Goal: Information Seeking & Learning: Learn about a topic

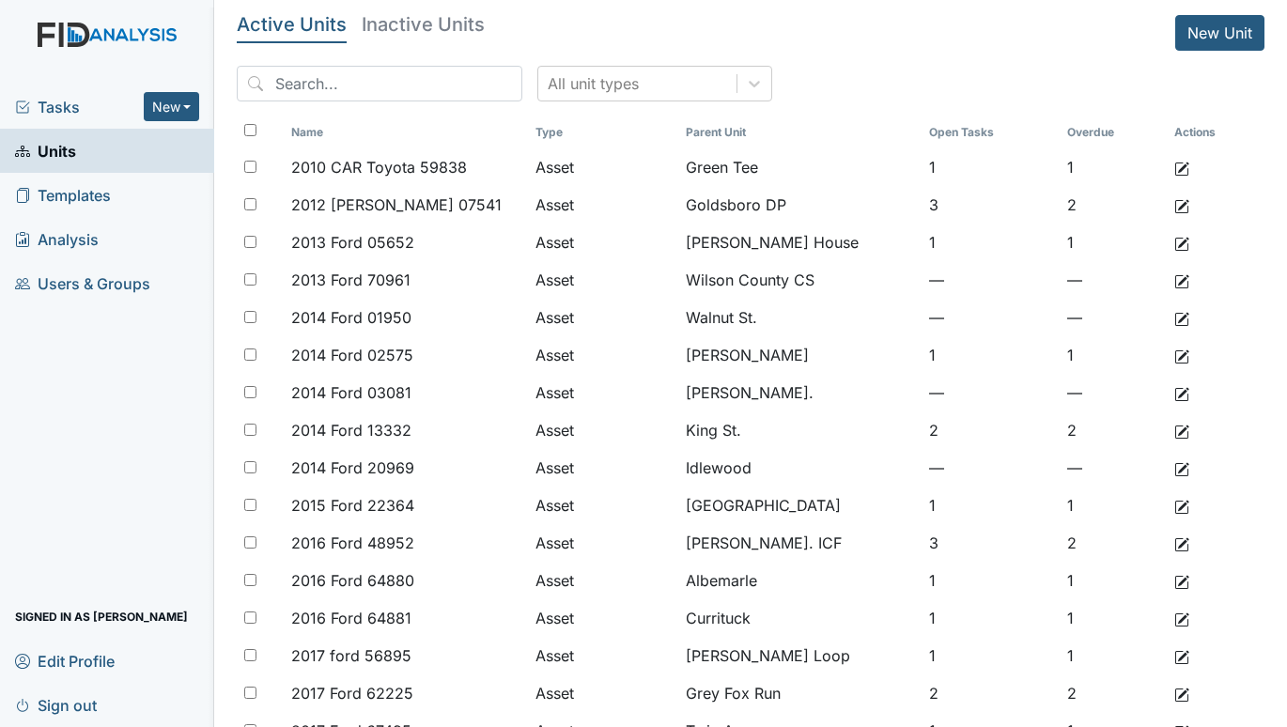
click at [60, 98] on span "Tasks" at bounding box center [79, 107] width 129 height 23
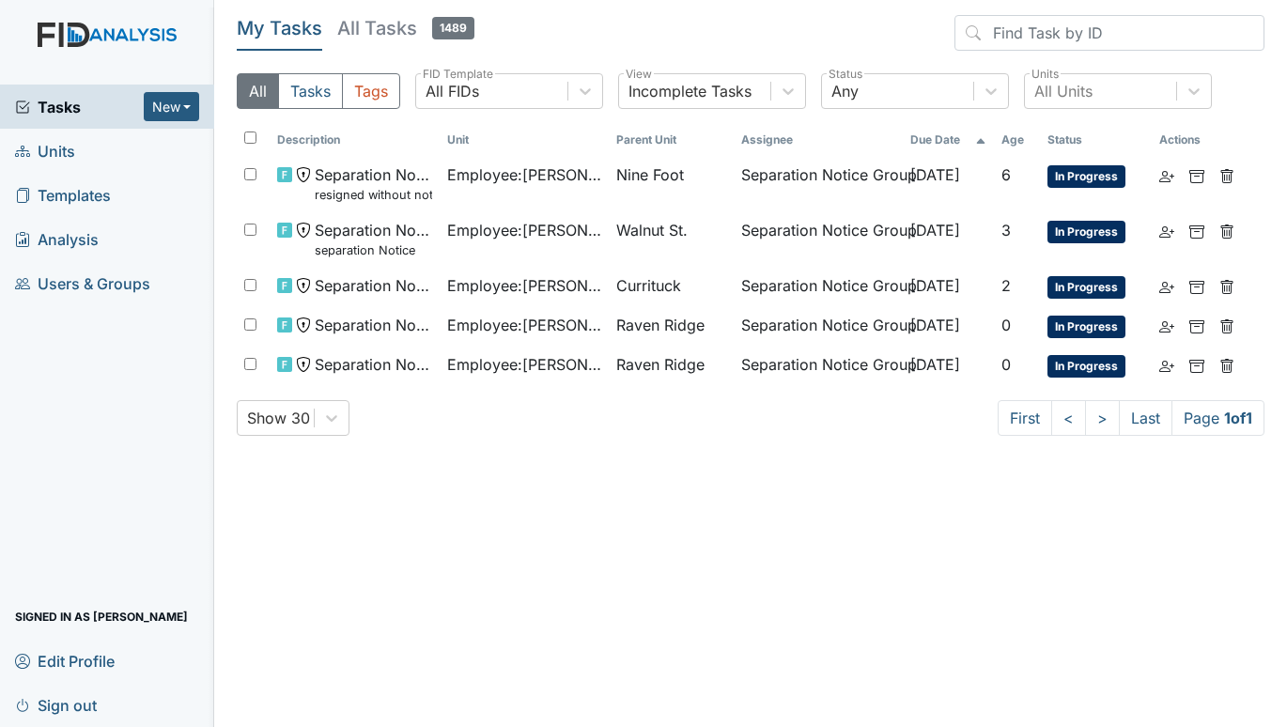
click at [55, 144] on span "Units" at bounding box center [45, 150] width 60 height 29
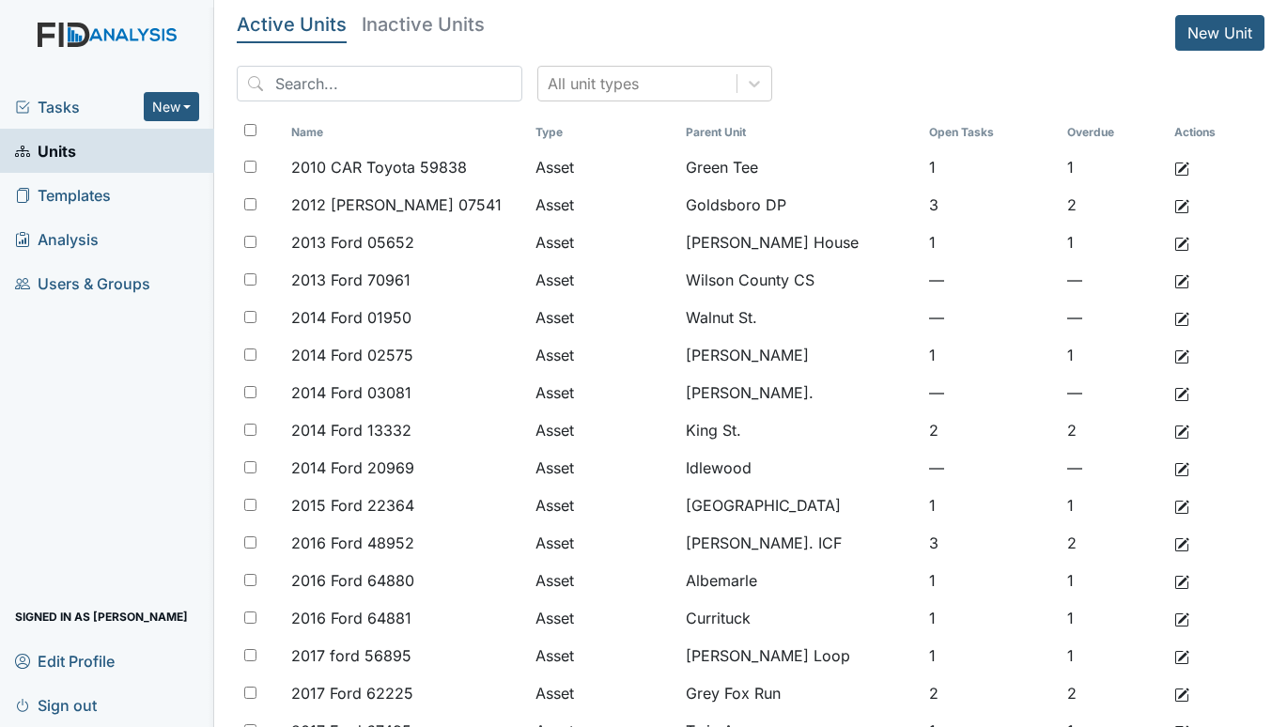
click at [306, 87] on input "search" at bounding box center [379, 84] width 285 height 36
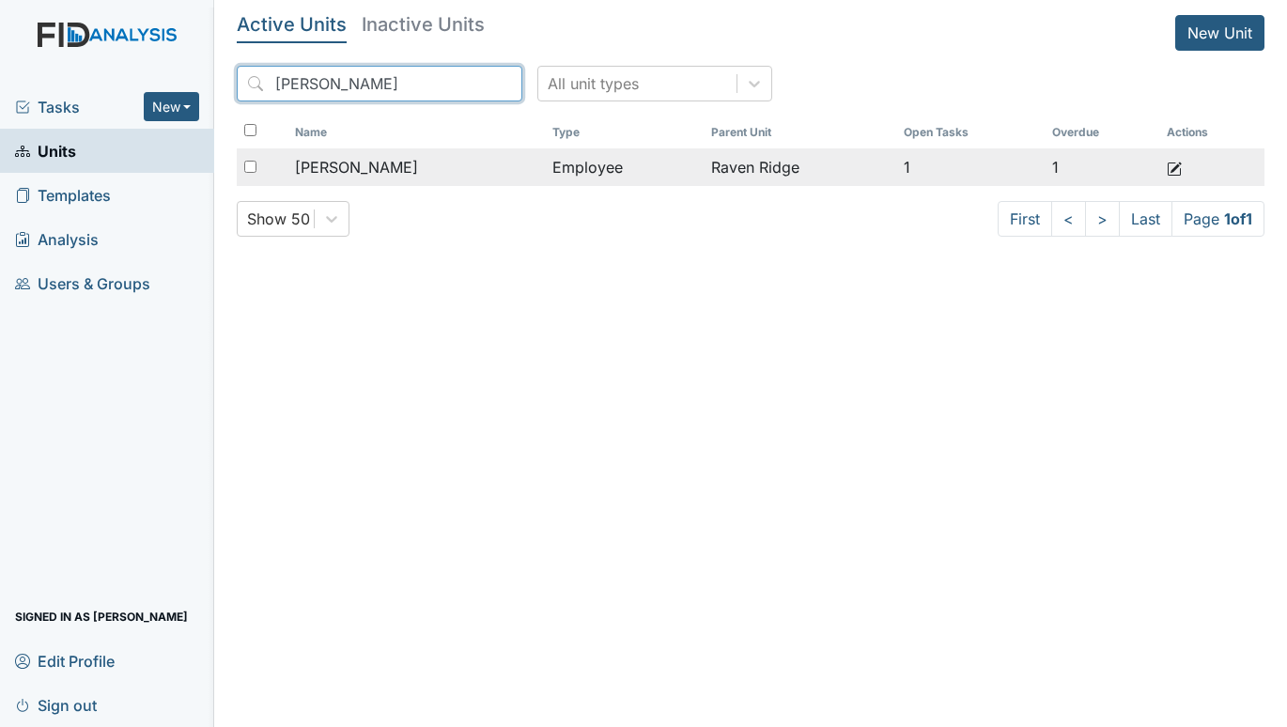
type input "pettiway"
click at [451, 151] on td "Pettiway, Constance" at bounding box center [415, 167] width 256 height 38
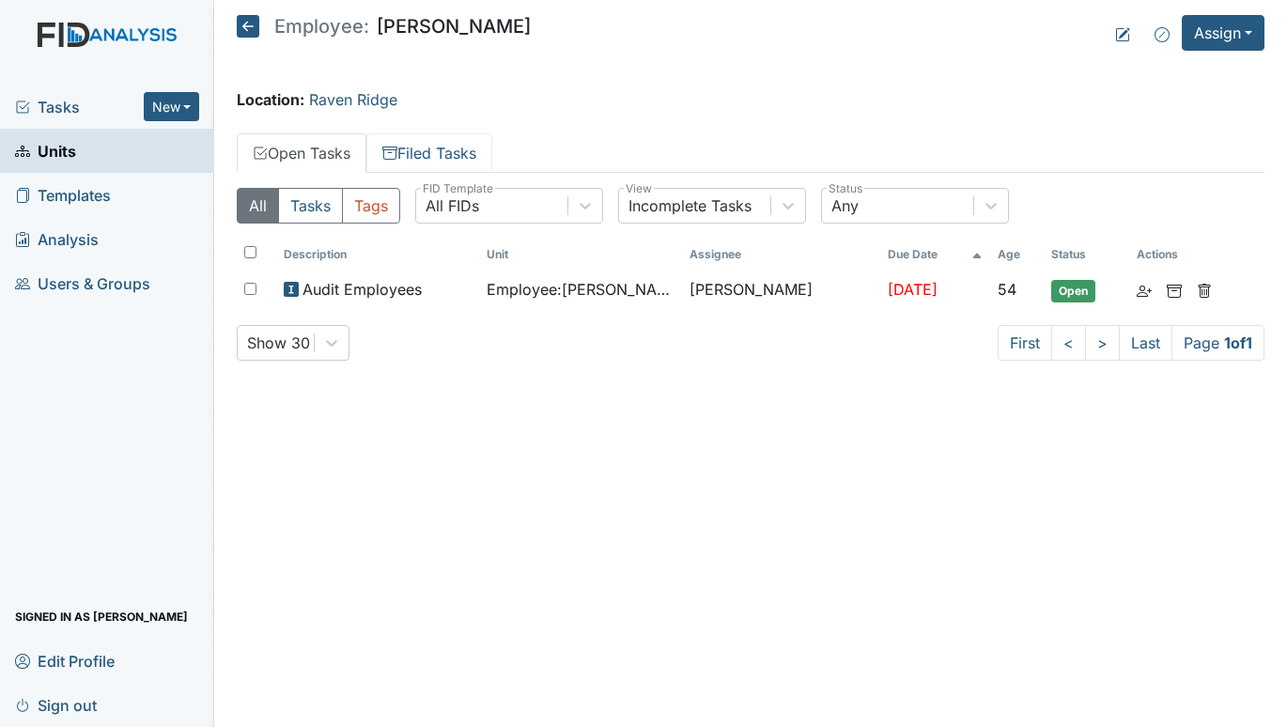
click at [451, 151] on link "Filed Tasks" at bounding box center [429, 152] width 126 height 39
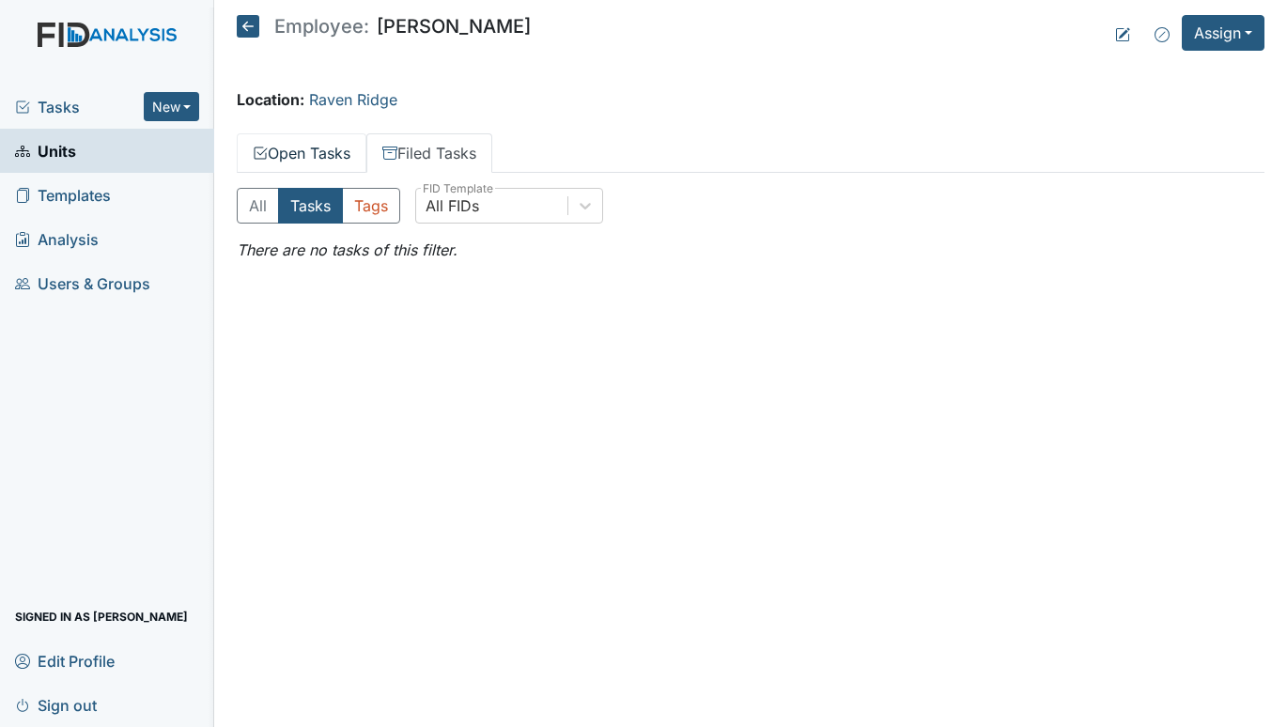
click at [314, 152] on link "Open Tasks" at bounding box center [302, 152] width 130 height 39
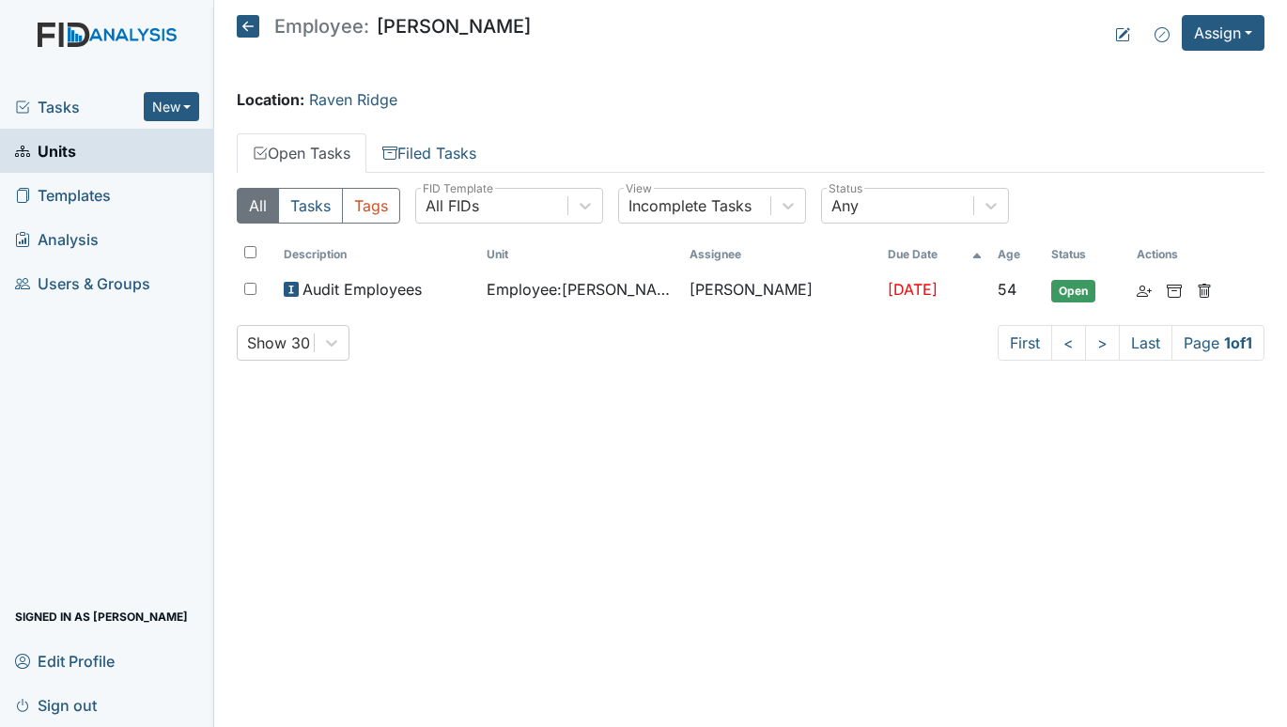
click at [48, 89] on div "Tasks New Form Inspection Document Bundle" at bounding box center [107, 107] width 214 height 44
click at [48, 100] on span "Tasks" at bounding box center [79, 107] width 129 height 23
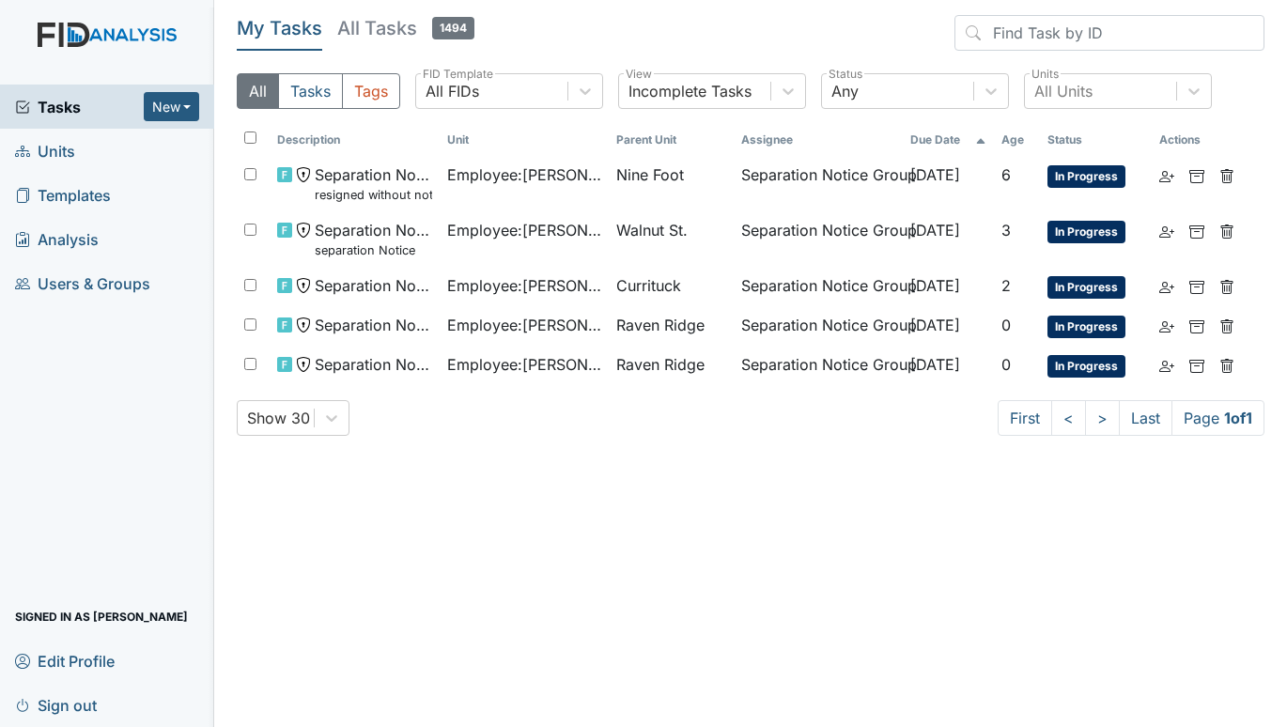
click at [47, 144] on span "Units" at bounding box center [45, 150] width 60 height 29
